Goal: Task Accomplishment & Management: Manage account settings

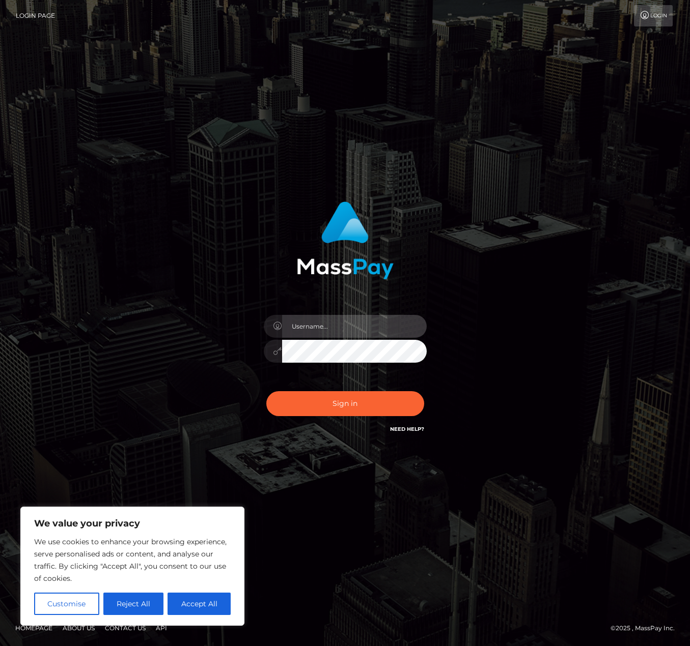
click at [324, 329] on input "text" at bounding box center [354, 326] width 145 height 23
click at [341, 330] on input "text" at bounding box center [354, 326] width 145 height 23
type input "[DOMAIN_NAME]"
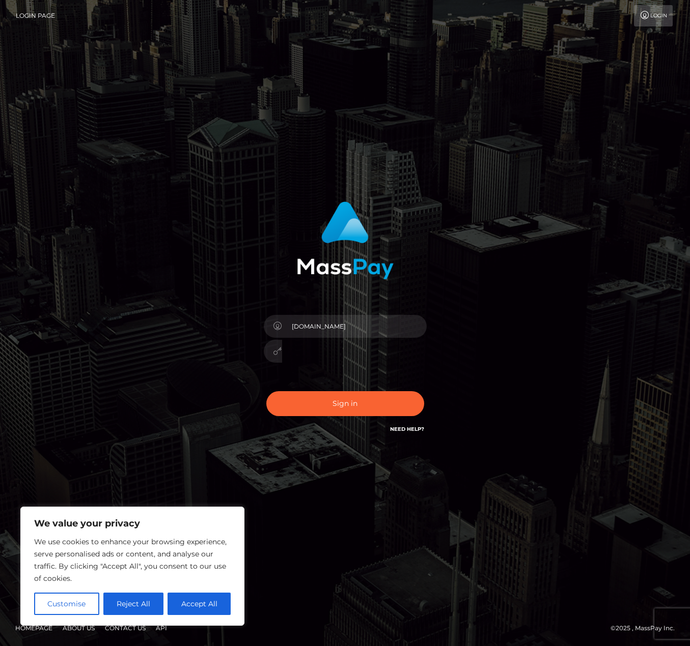
click at [266, 391] on button "Sign in" at bounding box center [345, 403] width 158 height 25
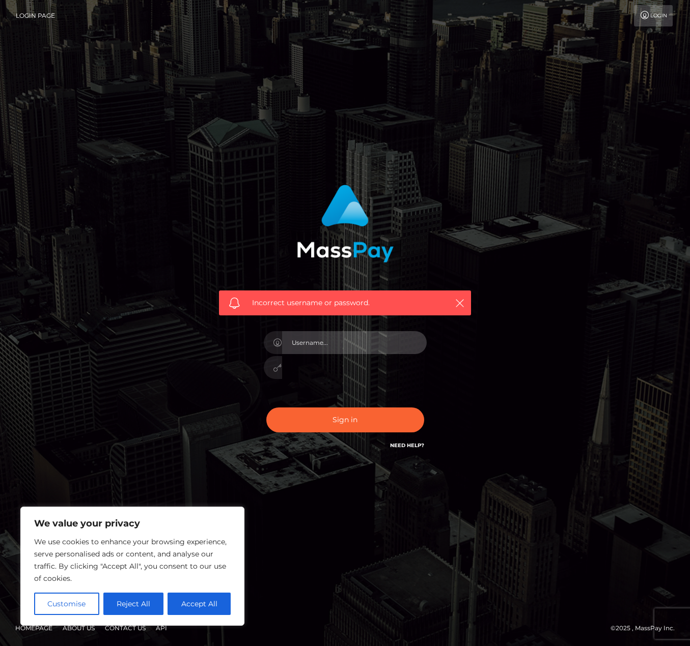
click at [364, 342] on input "text" at bounding box center [354, 342] width 145 height 23
type input "dougie.order.dev"
click at [416, 444] on link "Need Help?" at bounding box center [407, 445] width 34 height 7
click at [141, 604] on button "Reject All" at bounding box center [133, 604] width 61 height 22
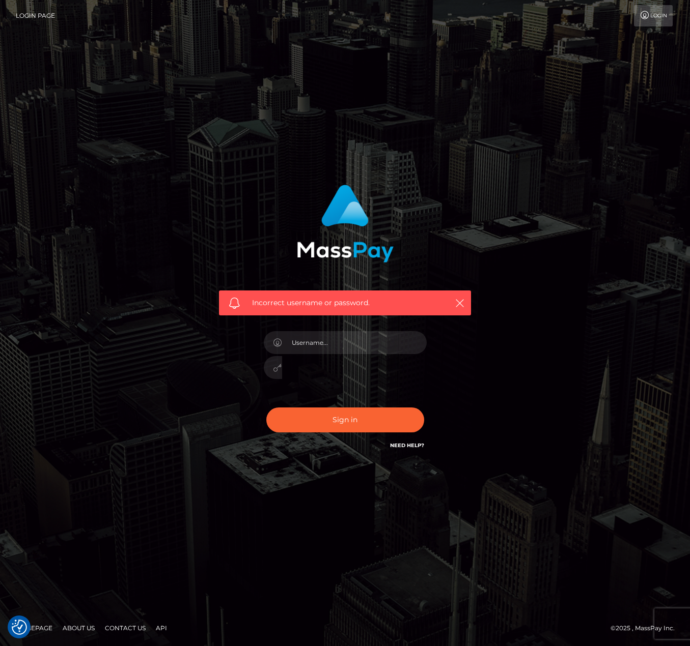
click at [412, 447] on link "Need Help?" at bounding box center [407, 445] width 34 height 7
click at [408, 445] on link "Need Help?" at bounding box center [407, 445] width 34 height 7
click at [339, 349] on input "text" at bounding box center [354, 342] width 145 height 23
type input "dougie.order.dev"
click at [266, 408] on button "Sign in" at bounding box center [345, 420] width 158 height 25
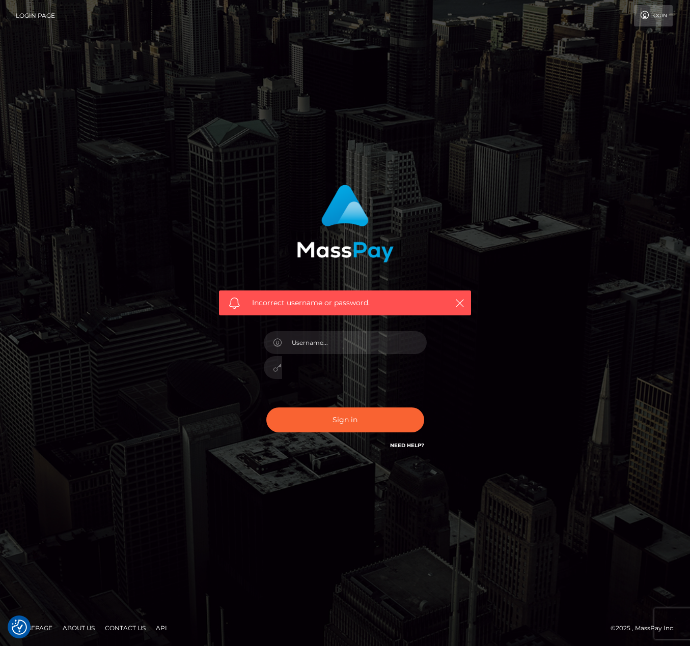
click at [402, 440] on div "Sign in Need Help?" at bounding box center [345, 424] width 178 height 45
click at [402, 445] on link "Need Help?" at bounding box center [407, 445] width 34 height 7
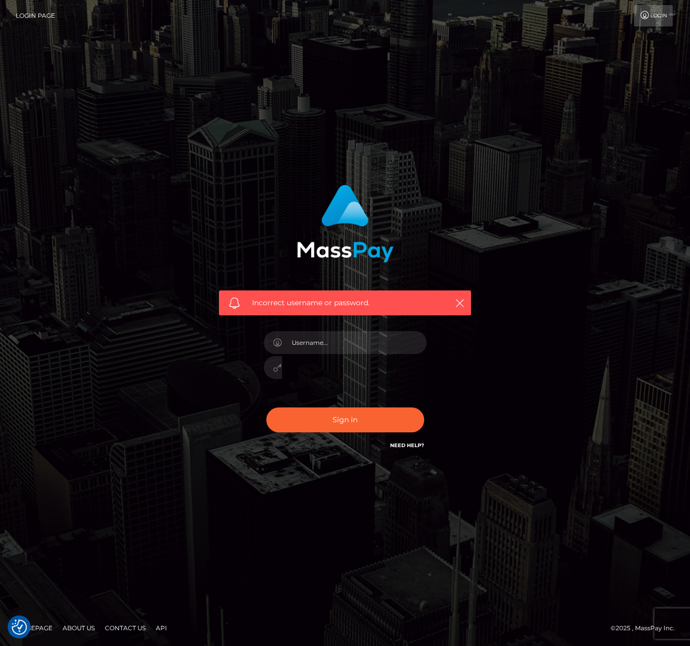
click at [402, 445] on link "Need Help?" at bounding box center [407, 445] width 34 height 7
click at [458, 305] on icon "button" at bounding box center [460, 303] width 10 height 10
click at [642, 13] on icon at bounding box center [644, 15] width 11 height 8
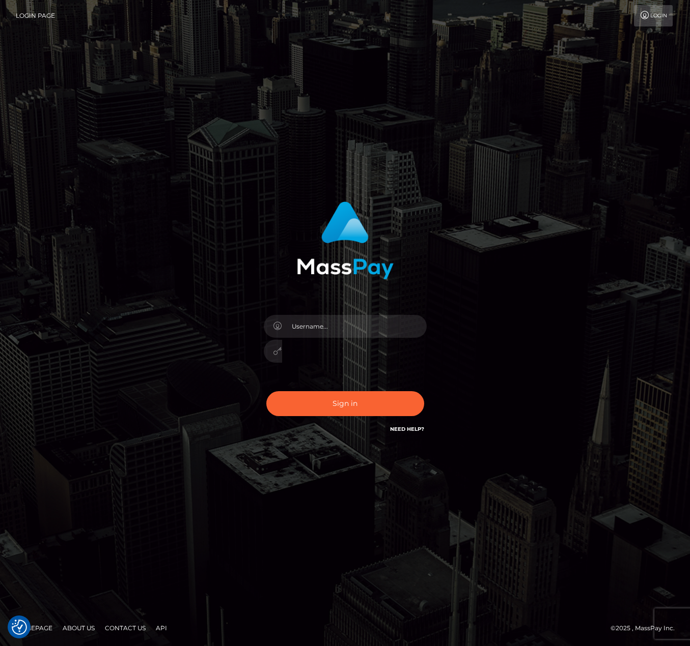
click at [410, 430] on link "Need Help?" at bounding box center [407, 429] width 34 height 7
click at [27, 20] on link "Login Page" at bounding box center [35, 15] width 39 height 21
click at [421, 326] on input "text" at bounding box center [354, 326] width 145 height 23
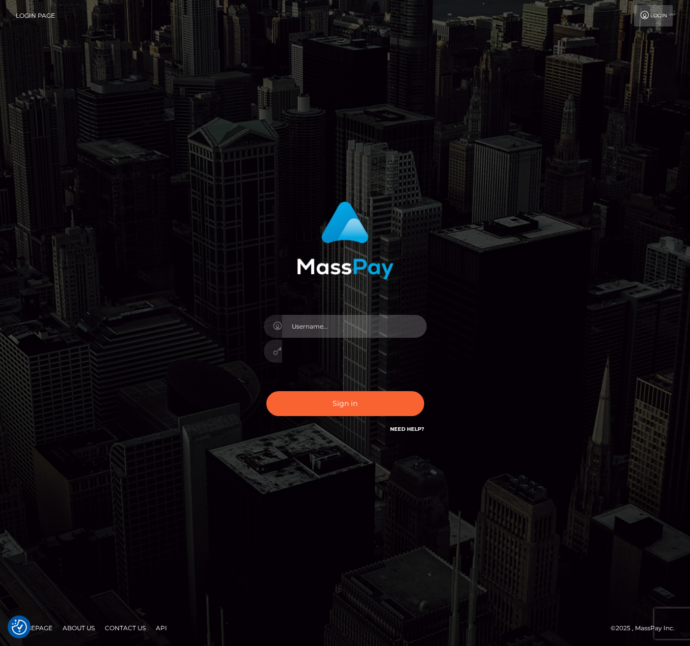
click at [368, 332] on input "text" at bounding box center [354, 326] width 145 height 23
click at [418, 324] on input "text" at bounding box center [354, 326] width 145 height 23
type input "[DOMAIN_NAME]"
click at [239, 352] on div "dougie.order.dev Sign in" at bounding box center [344, 318] width 267 height 249
click at [266, 391] on button "Sign in" at bounding box center [345, 403] width 158 height 25
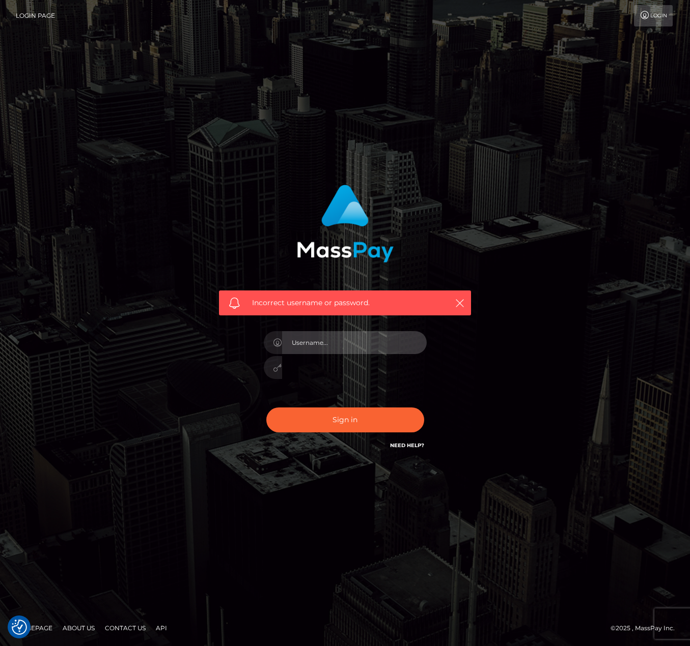
click at [352, 343] on input "text" at bounding box center [354, 342] width 145 height 23
click at [421, 340] on input "text" at bounding box center [354, 342] width 145 height 23
type input "[DOMAIN_NAME]"
click at [266, 408] on button "Sign in" at bounding box center [345, 420] width 158 height 25
click at [420, 343] on input "text" at bounding box center [354, 342] width 145 height 23
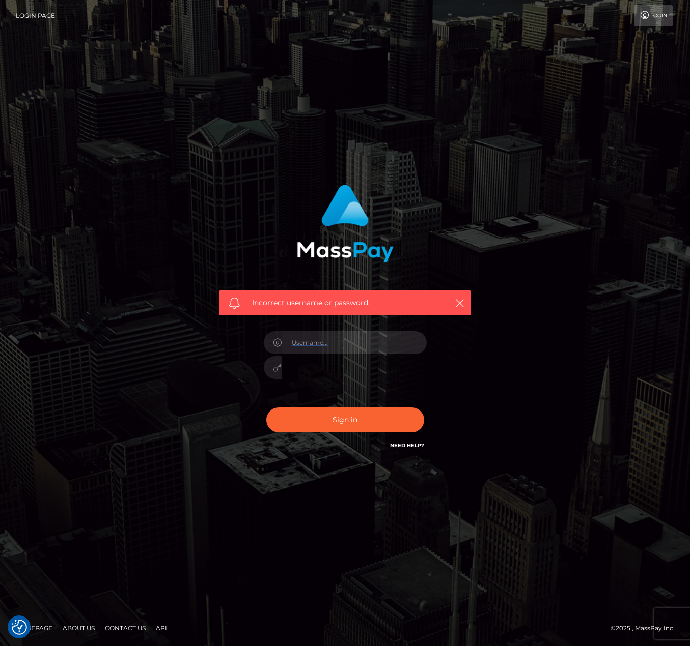
type input "dougie.order.dev"
click at [275, 366] on div at bounding box center [345, 366] width 163 height 20
click at [266, 408] on button "Sign in" at bounding box center [345, 420] width 158 height 25
